Goal: Find specific page/section: Find specific page/section

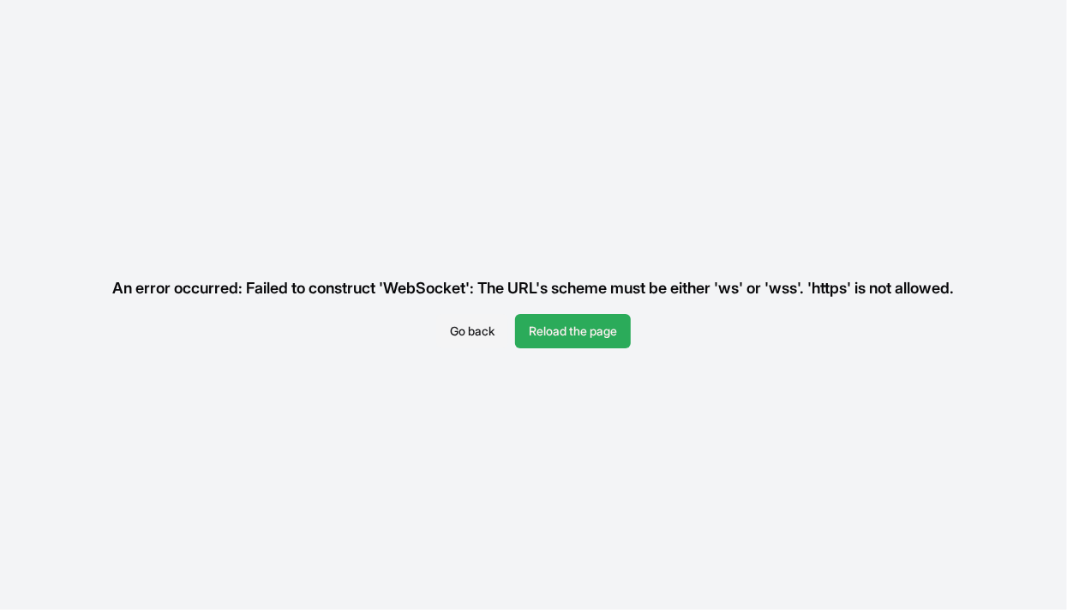
click at [569, 329] on button "Reload the page" at bounding box center [573, 331] width 116 height 34
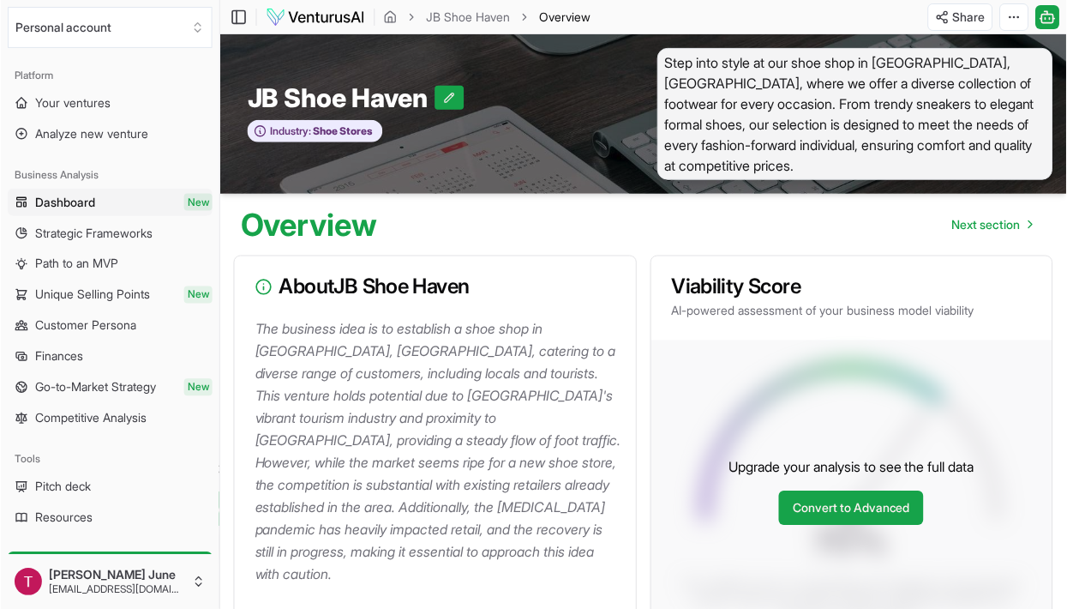
scroll to position [15, 0]
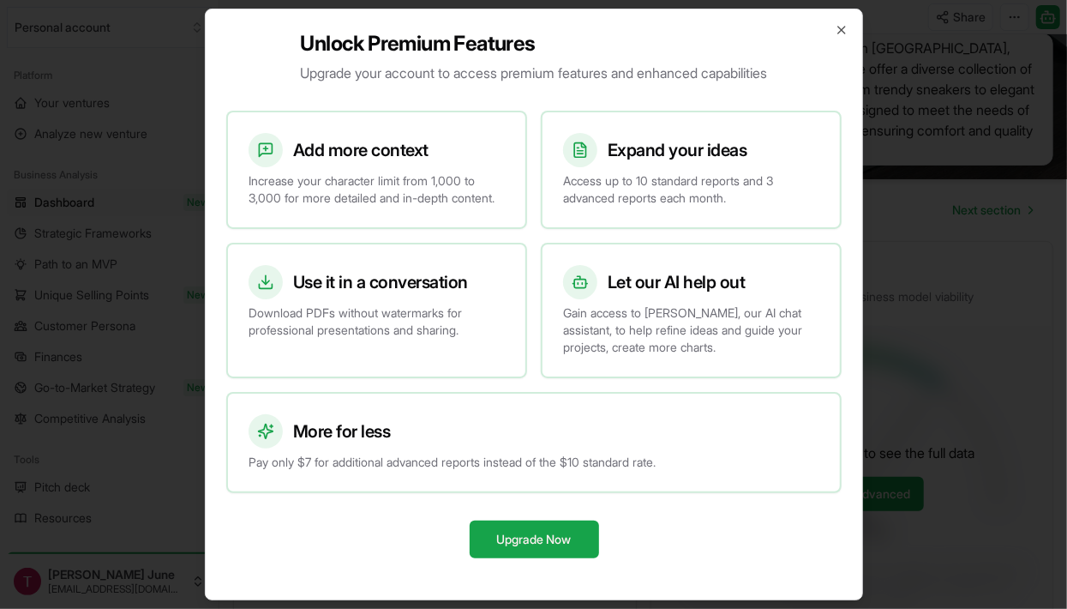
click at [826, 64] on div "Unlock Premium Features Upgrade your account to access premium features and enh…" at bounding box center [534, 305] width 658 height 592
click at [839, 37] on icon "button" at bounding box center [842, 30] width 14 height 14
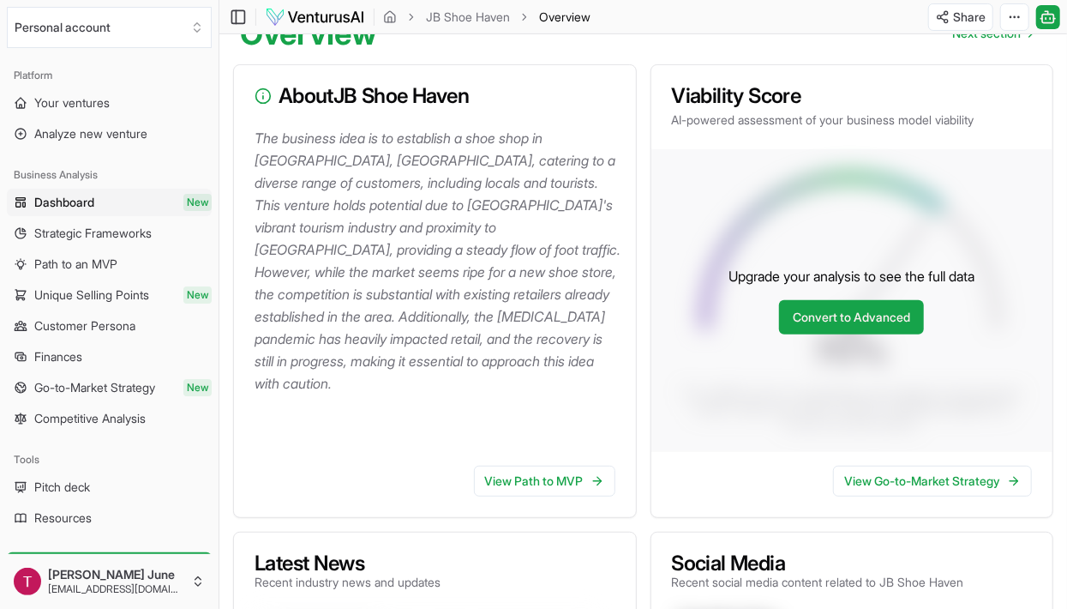
scroll to position [192, 0]
click at [574, 477] on link "View Path to MVP" at bounding box center [544, 480] width 141 height 31
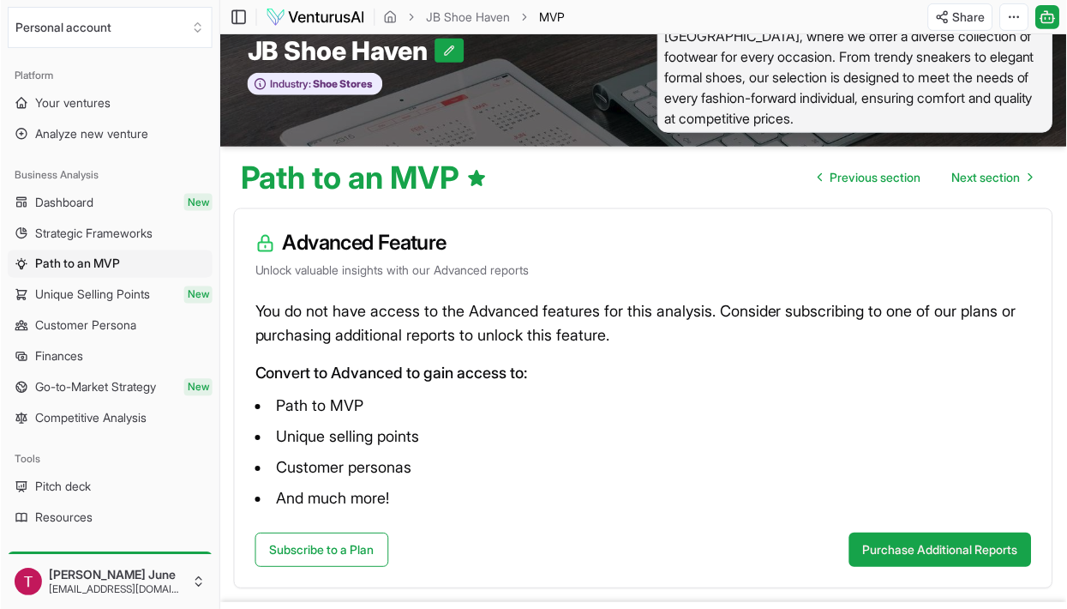
scroll to position [47, 0]
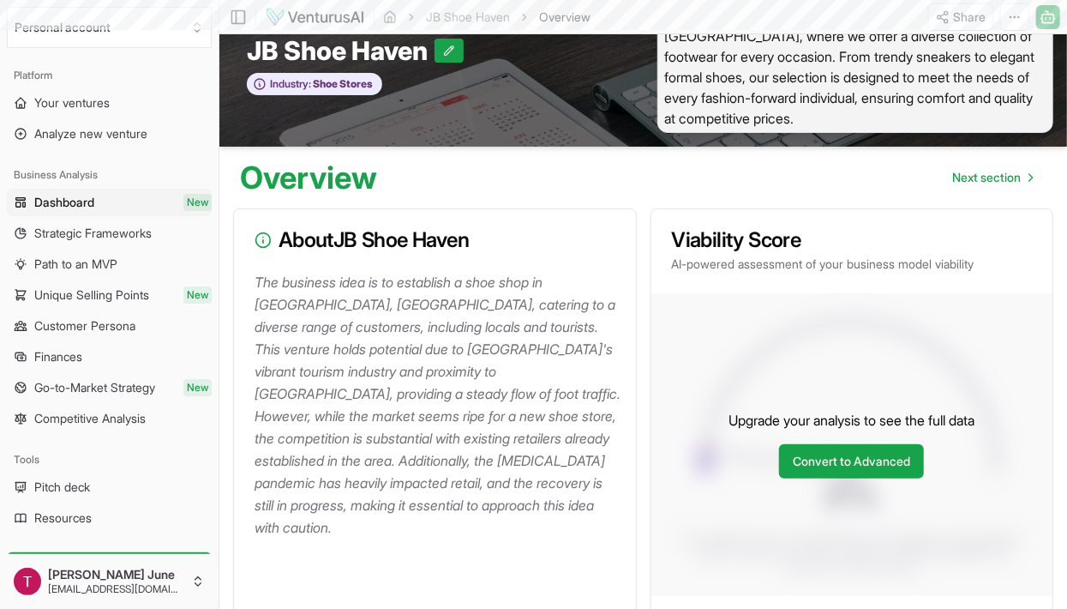
scroll to position [192, 0]
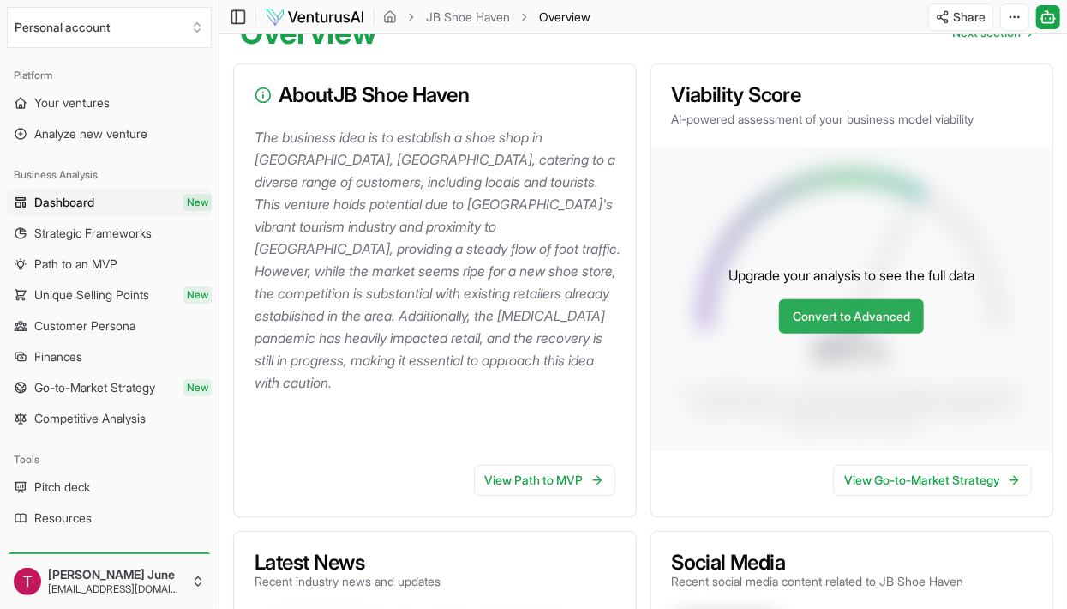
click at [910, 321] on link "Convert to Advanced" at bounding box center [851, 316] width 145 height 34
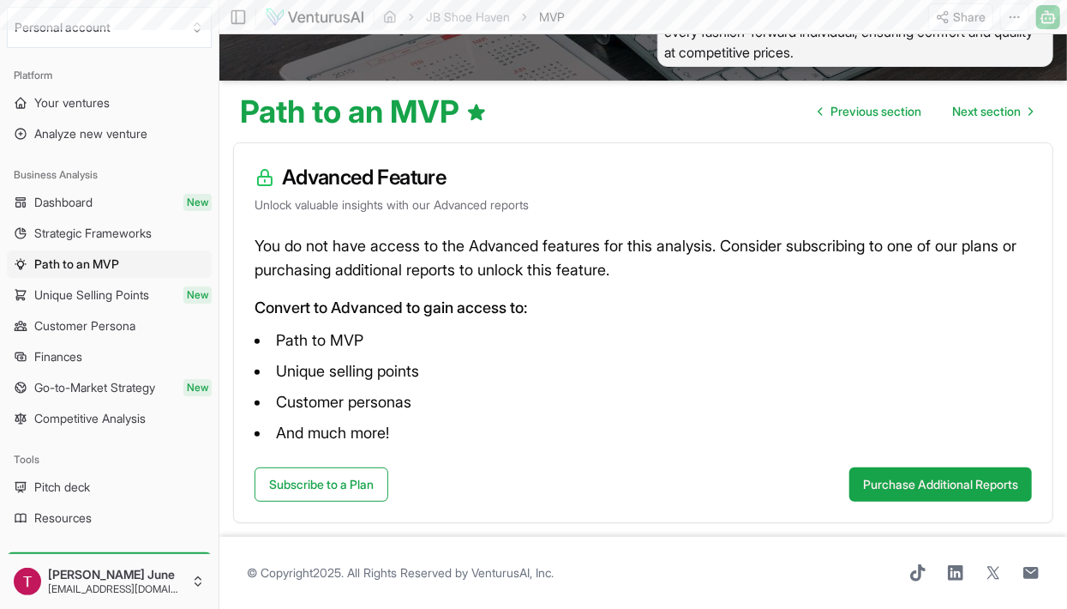
scroll to position [47, 0]
